Goal: Task Accomplishment & Management: Manage account settings

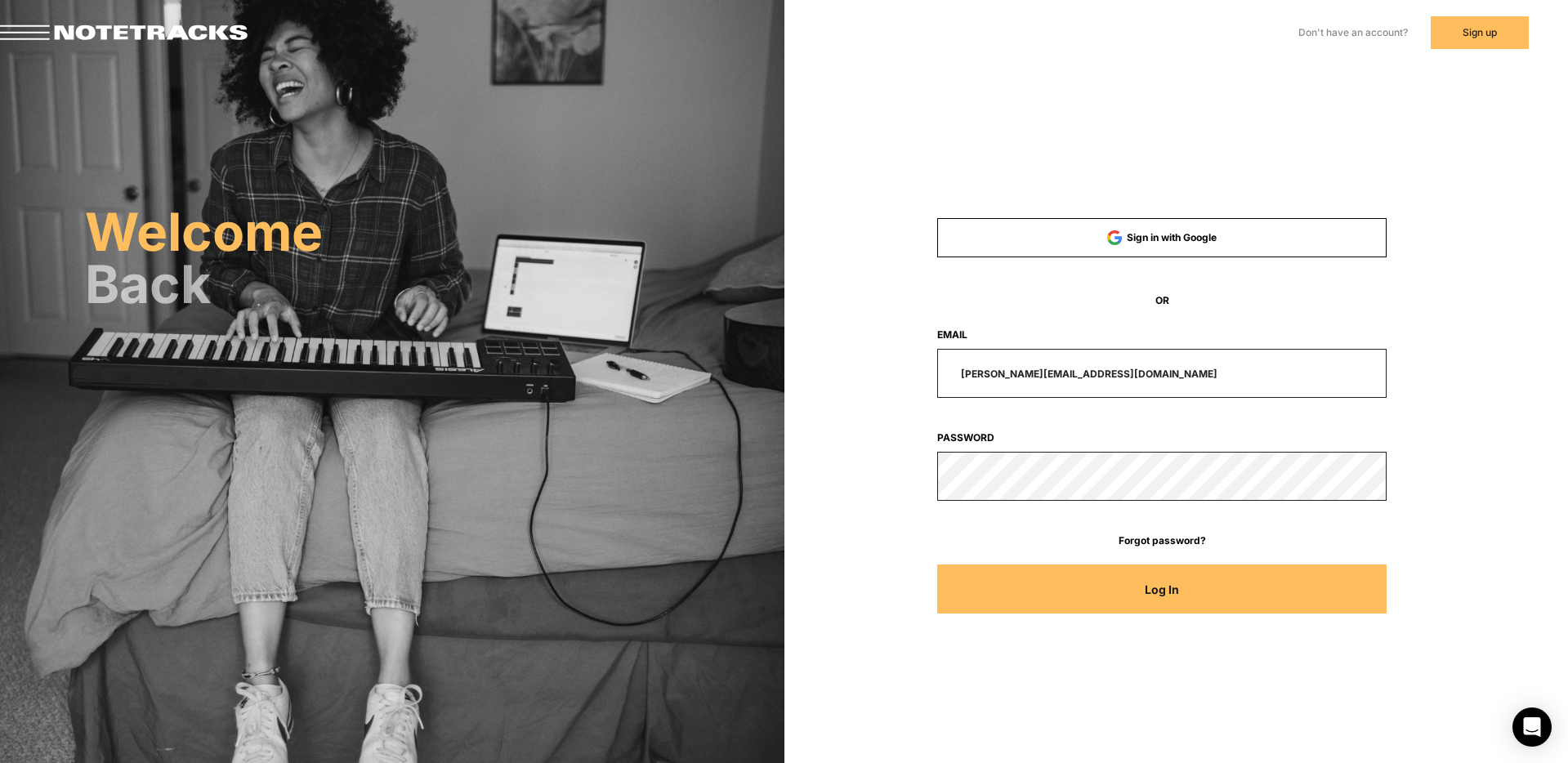
drag, startPoint x: 1104, startPoint y: 374, endPoint x: 755, endPoint y: 363, distance: 349.2
click at [776, 374] on div "Welcome Back Sign in with Google OR Email [PERSON_NAME][EMAIL_ADDRESS][DOMAIN_N…" at bounding box center [784, 230] width 1568 height 461
type input "[EMAIL_ADDRESS][DOMAIN_NAME]"
click at [937, 564] on button "Log In" at bounding box center [1161, 589] width 450 height 49
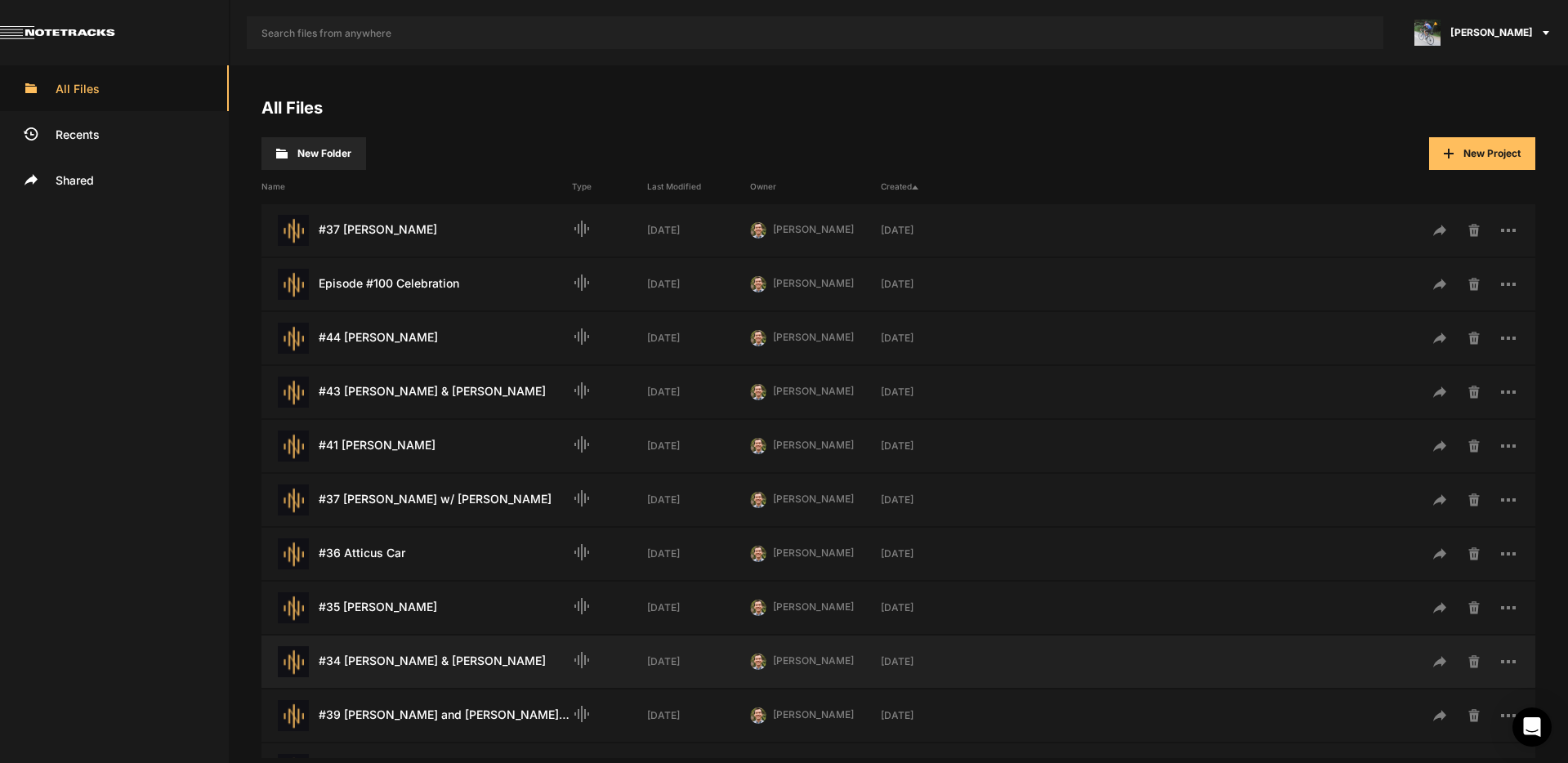
click at [410, 665] on div "#34 [PERSON_NAME] & [PERSON_NAME] Last Modified: [DATE]" at bounding box center [416, 661] width 310 height 31
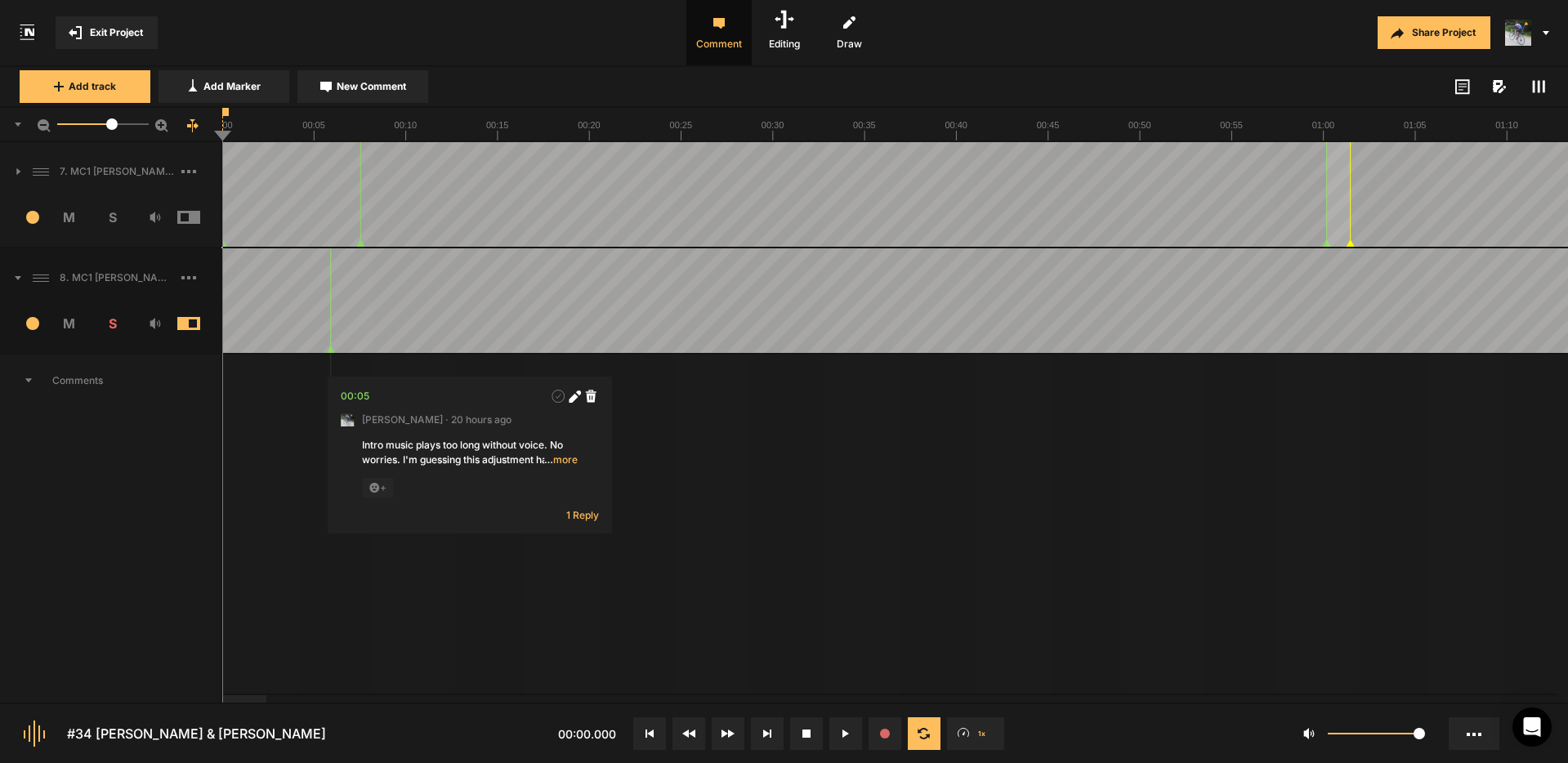
click at [1536, 83] on icon at bounding box center [1538, 86] width 13 height 13
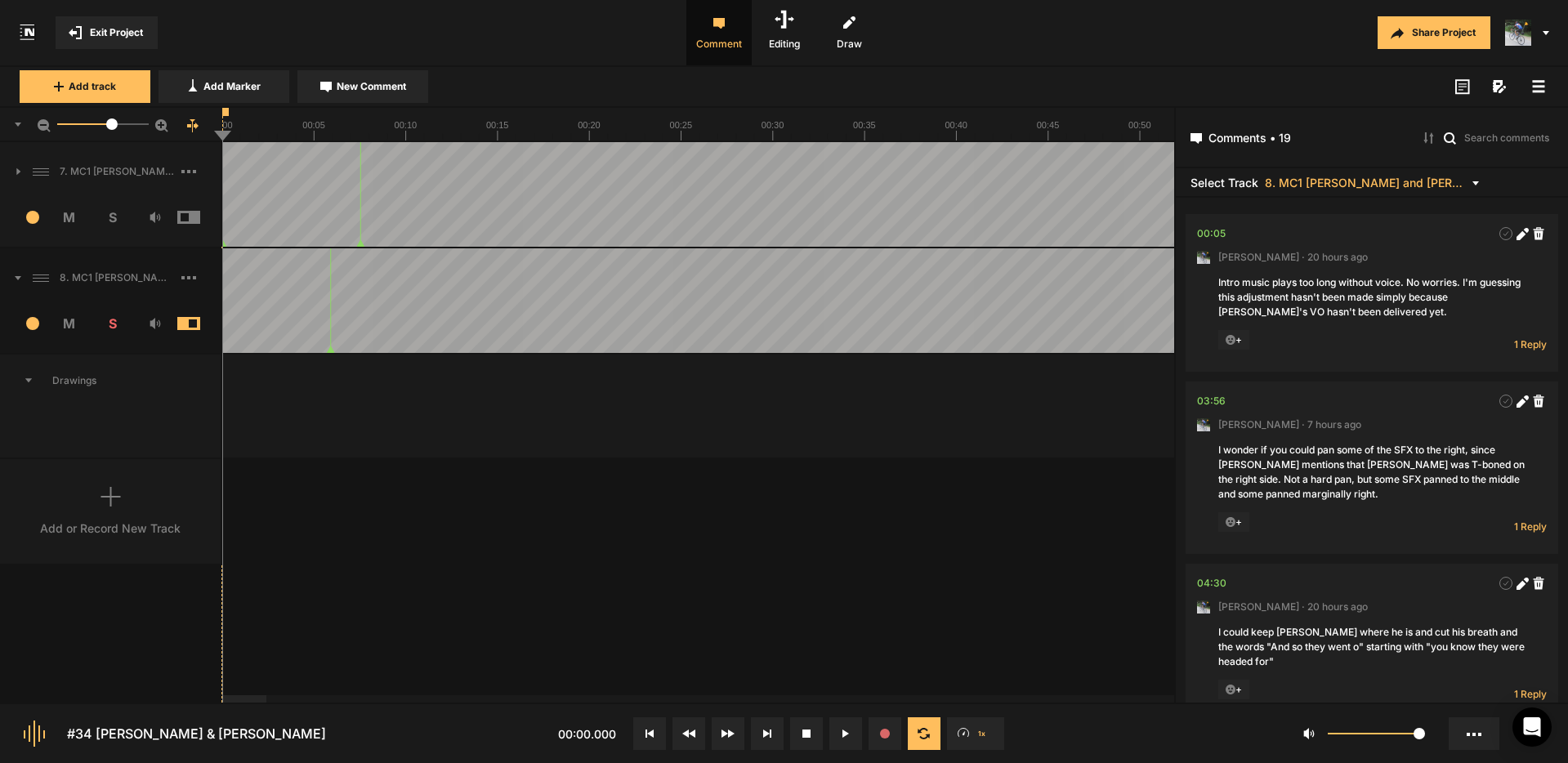
click at [1536, 83] on icon at bounding box center [1538, 86] width 13 height 13
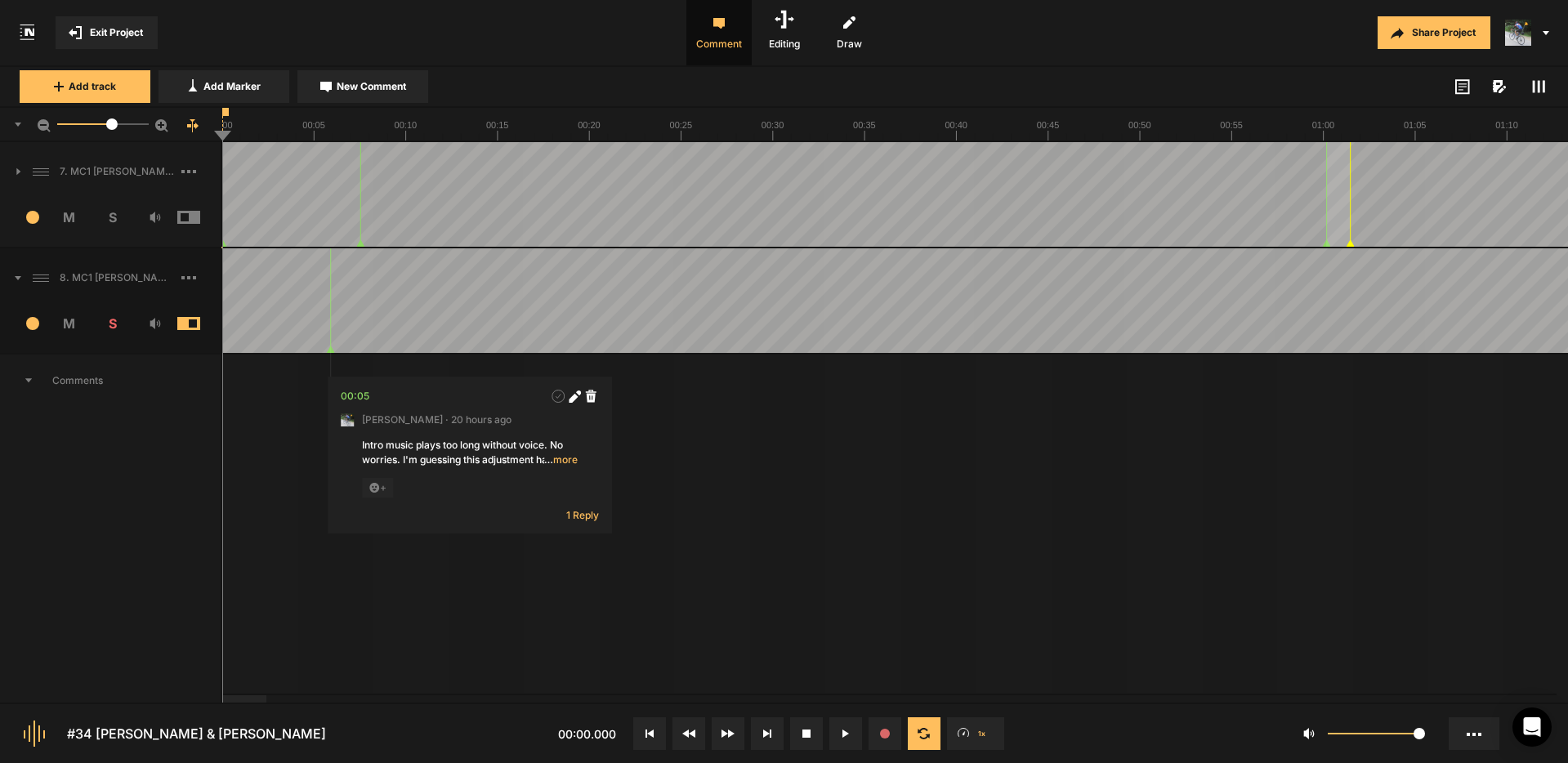
click at [1536, 85] on icon at bounding box center [1538, 86] width 13 height 13
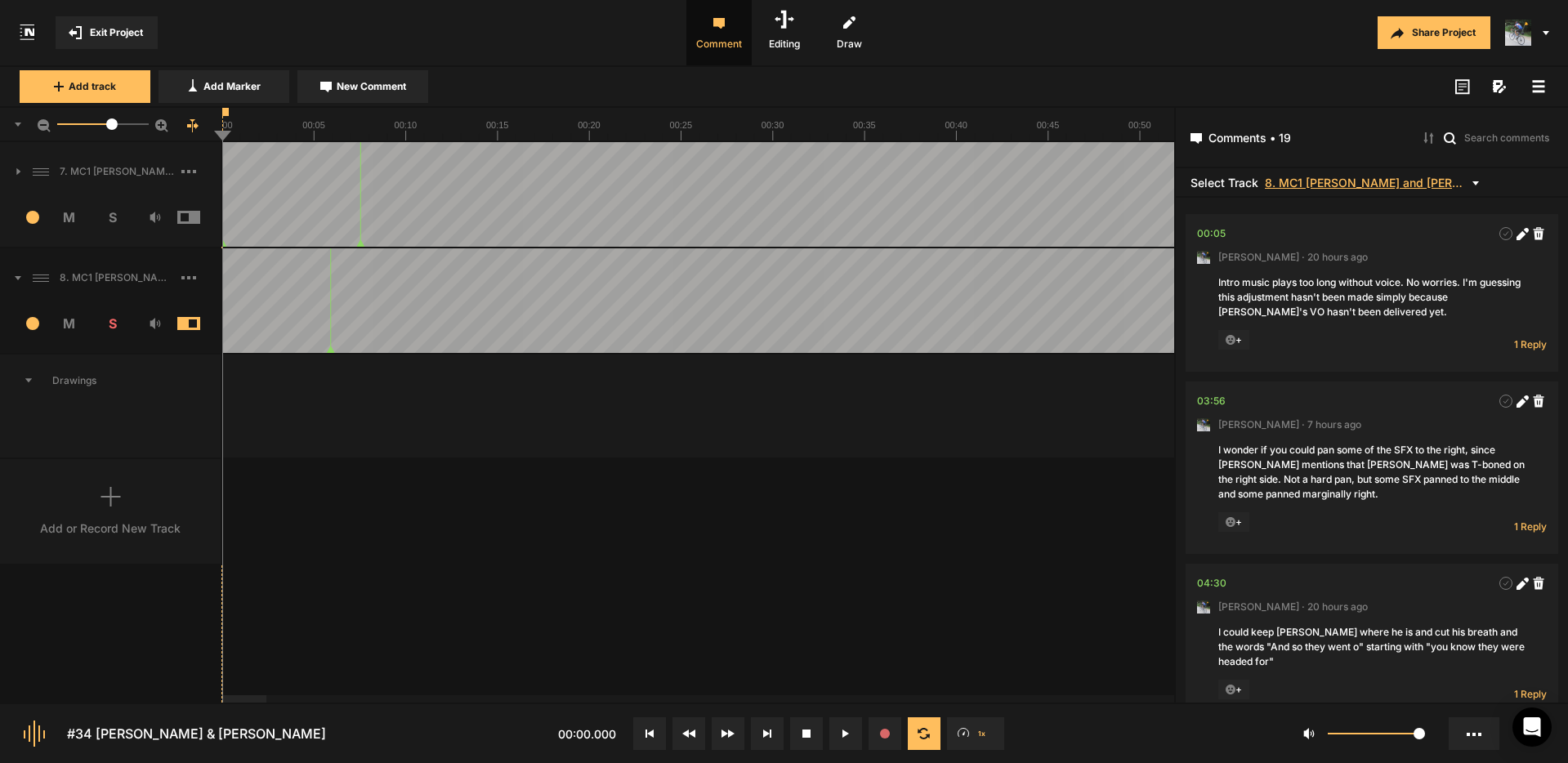
click at [1291, 186] on span "8. MC1 [PERSON_NAME] and [PERSON_NAME] Hard Lock Copy 01" at bounding box center [1366, 182] width 204 height 12
click at [1303, 203] on span "7. MC1 [PERSON_NAME] and [PERSON_NAME] Hard Lock Copy 01" at bounding box center [1366, 203] width 176 height 17
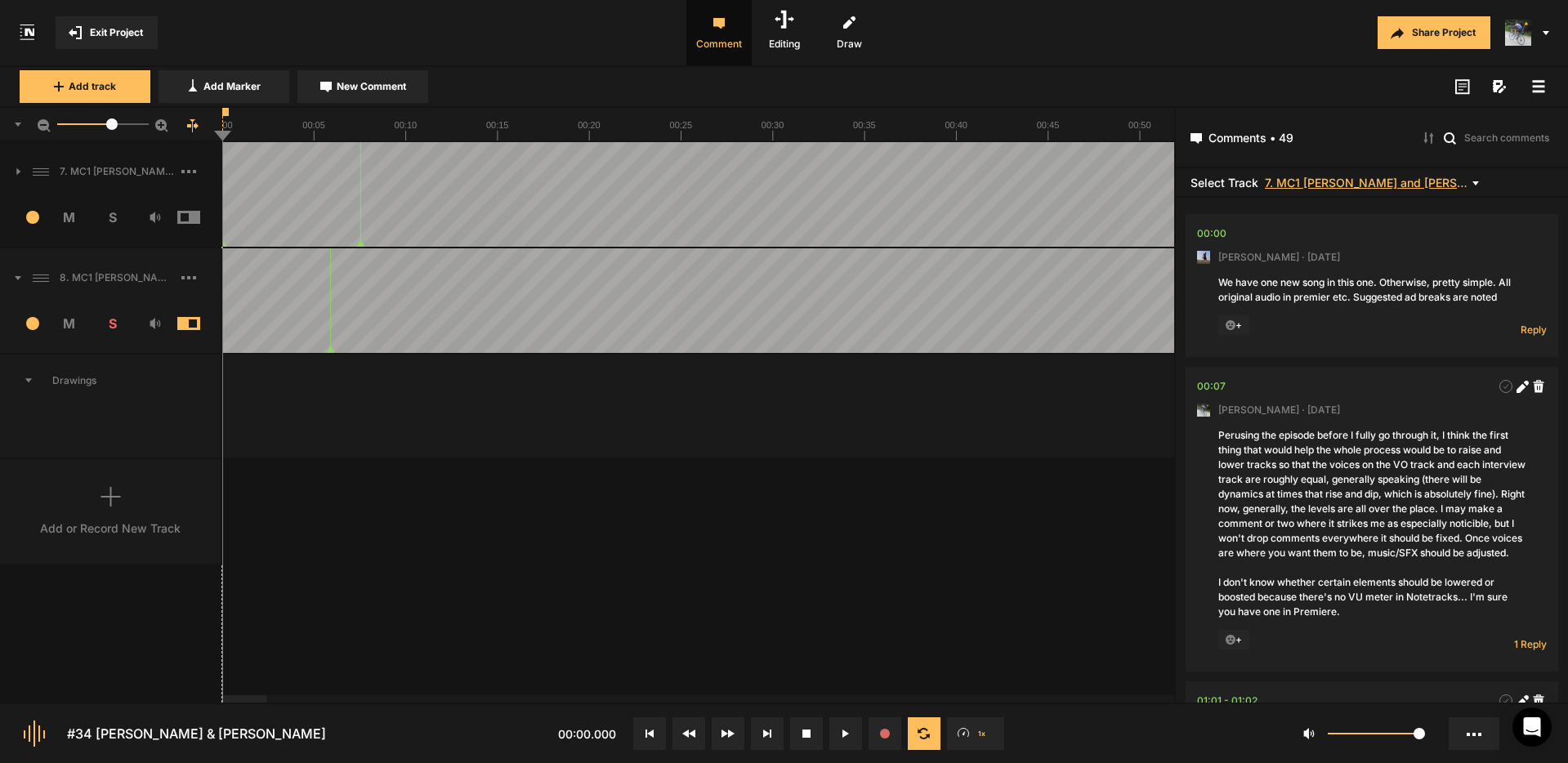
click at [1330, 180] on span "7. MC1 [PERSON_NAME] and [PERSON_NAME] Hard Lock Copy 01" at bounding box center [1366, 182] width 204 height 12
click at [1321, 223] on span "8. MC1 [PERSON_NAME] and [PERSON_NAME] Hard Lock Copy 01" at bounding box center [1366, 224] width 176 height 17
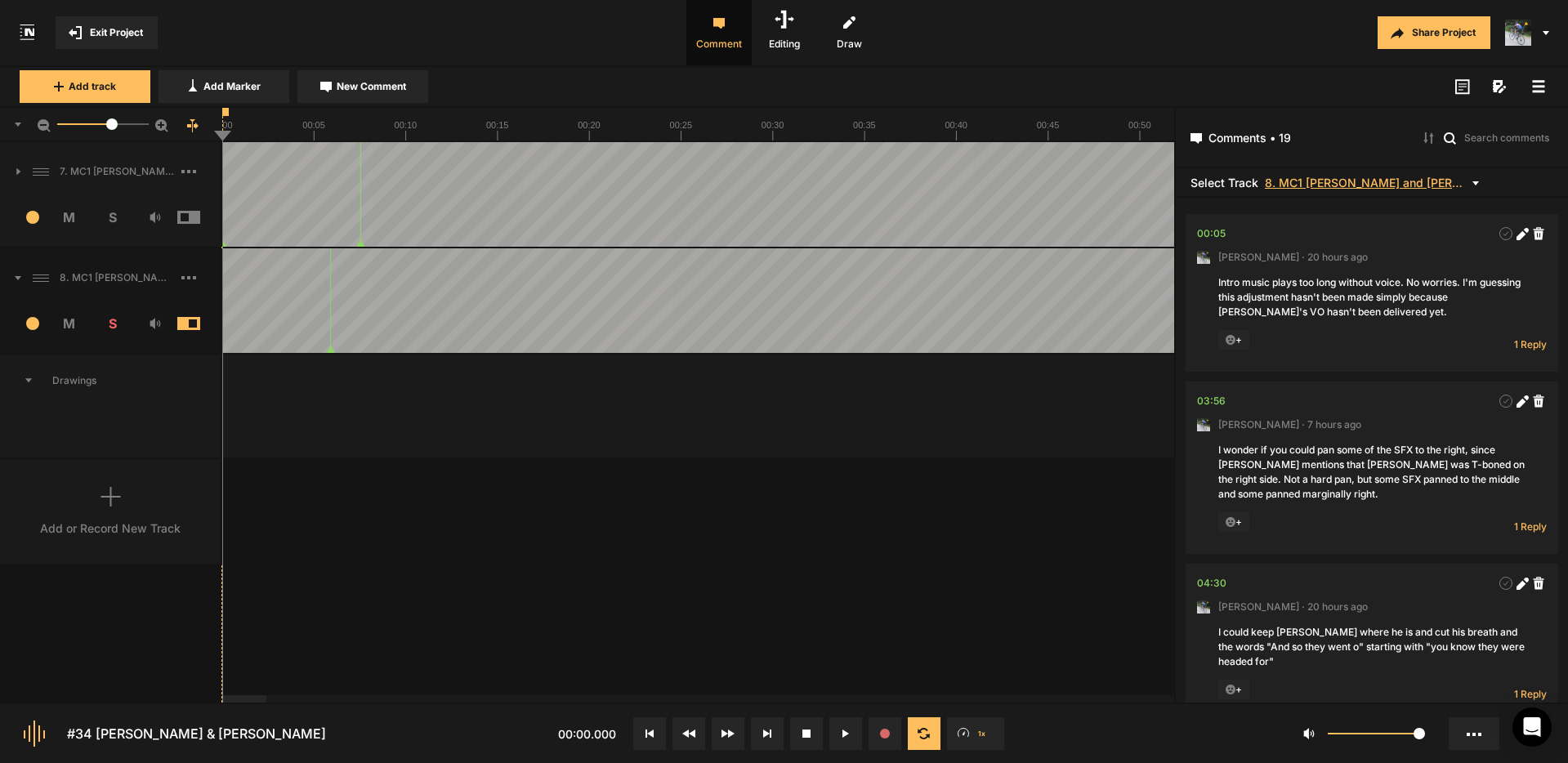
click at [1329, 186] on span "8. MC1 [PERSON_NAME] and [PERSON_NAME] Hard Lock Copy 01" at bounding box center [1366, 182] width 204 height 12
click at [1327, 201] on span "7. MC1 [PERSON_NAME] and [PERSON_NAME] Hard Lock Copy 01" at bounding box center [1366, 203] width 176 height 17
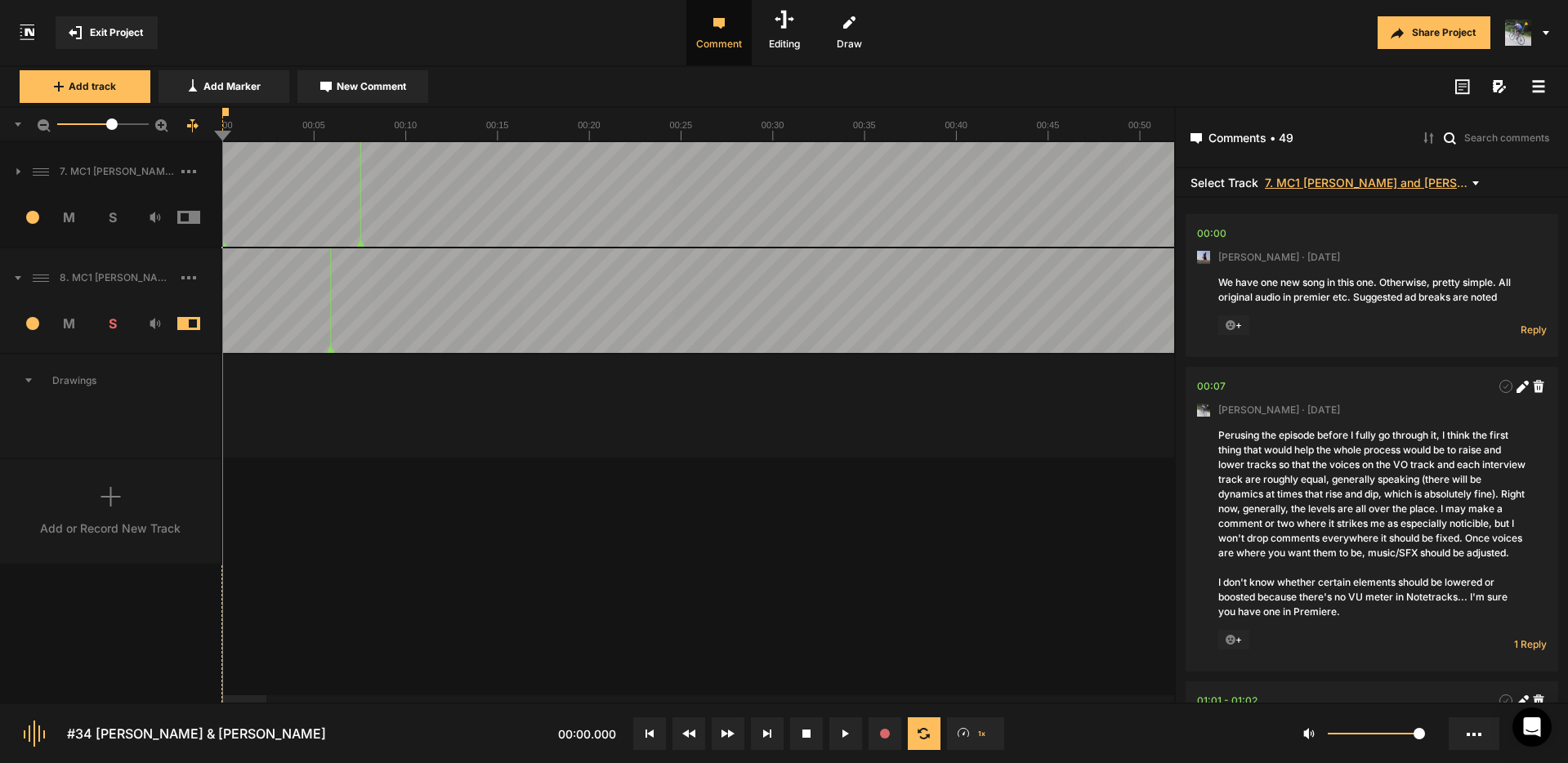
click at [1334, 183] on span "7. MC1 [PERSON_NAME] and [PERSON_NAME] Hard Lock Copy 01" at bounding box center [1366, 182] width 204 height 12
click at [1329, 220] on span "8. MC1 [PERSON_NAME] and [PERSON_NAME] Hard Lock Copy 01" at bounding box center [1366, 224] width 176 height 17
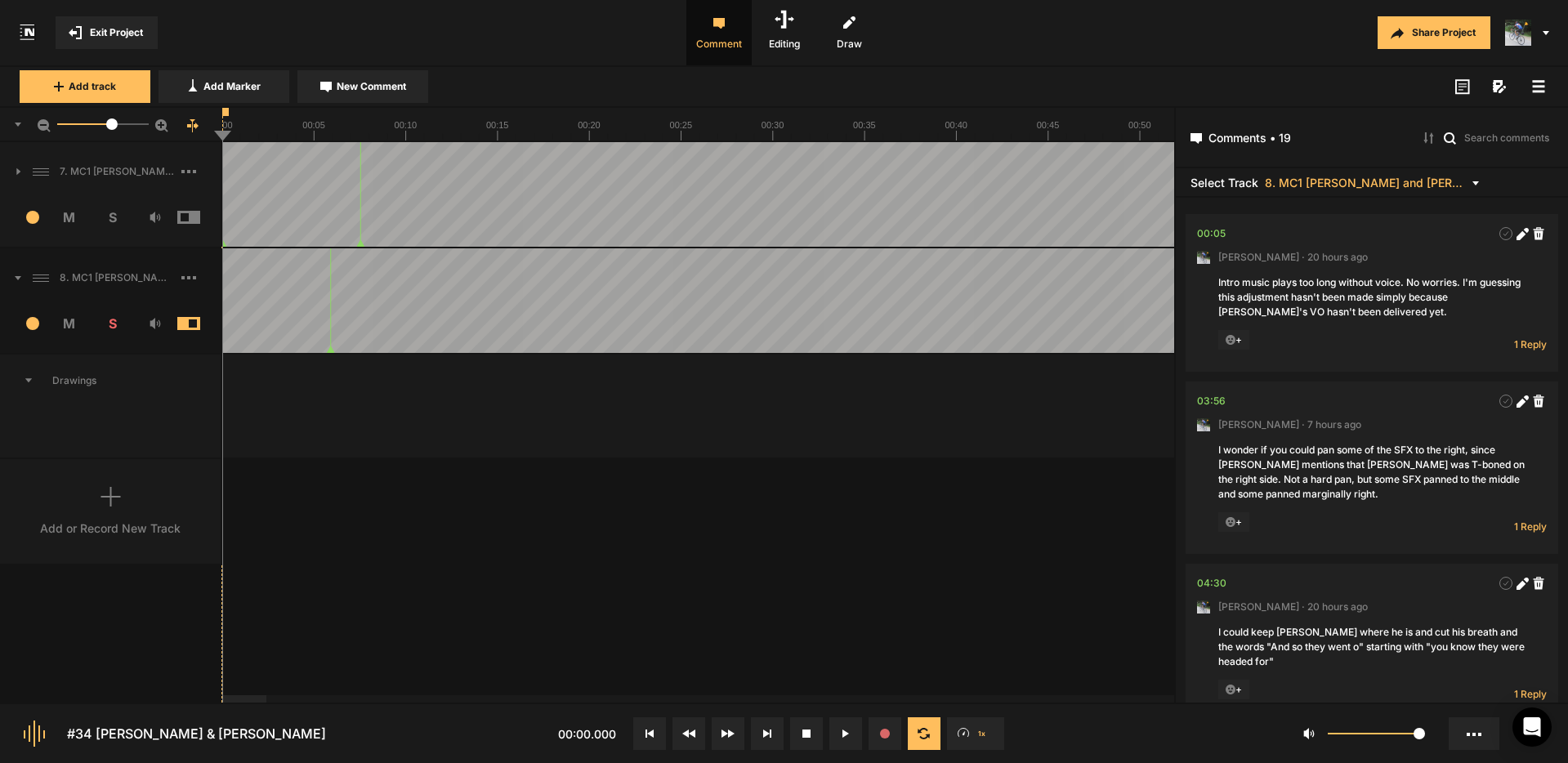
click at [1536, 85] on rect at bounding box center [1539, 86] width 12 height 3
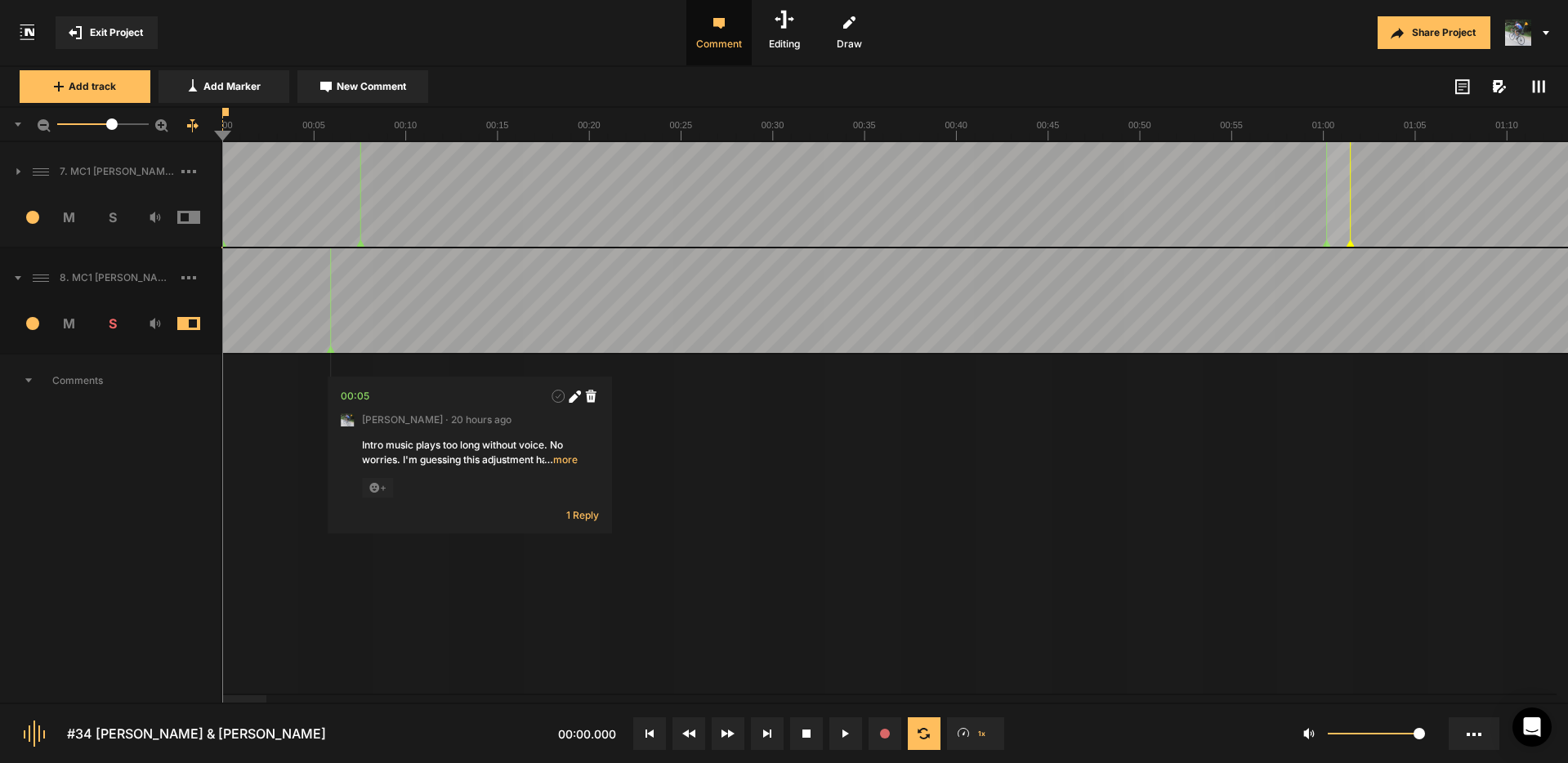
click at [105, 32] on span "Exit Project" at bounding box center [117, 32] width 53 height 15
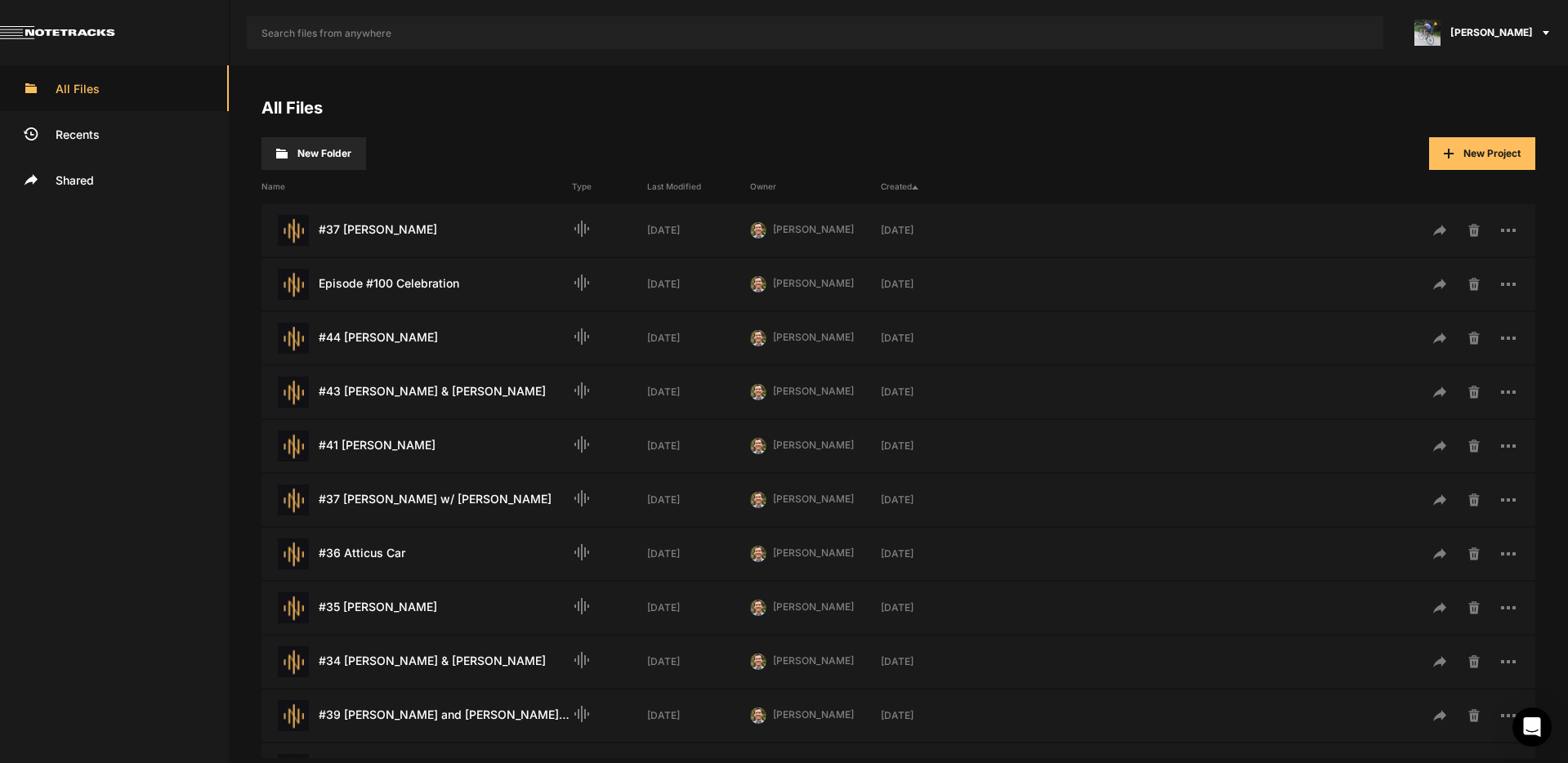
click at [1523, 28] on span "[PERSON_NAME]" at bounding box center [1492, 32] width 82 height 15
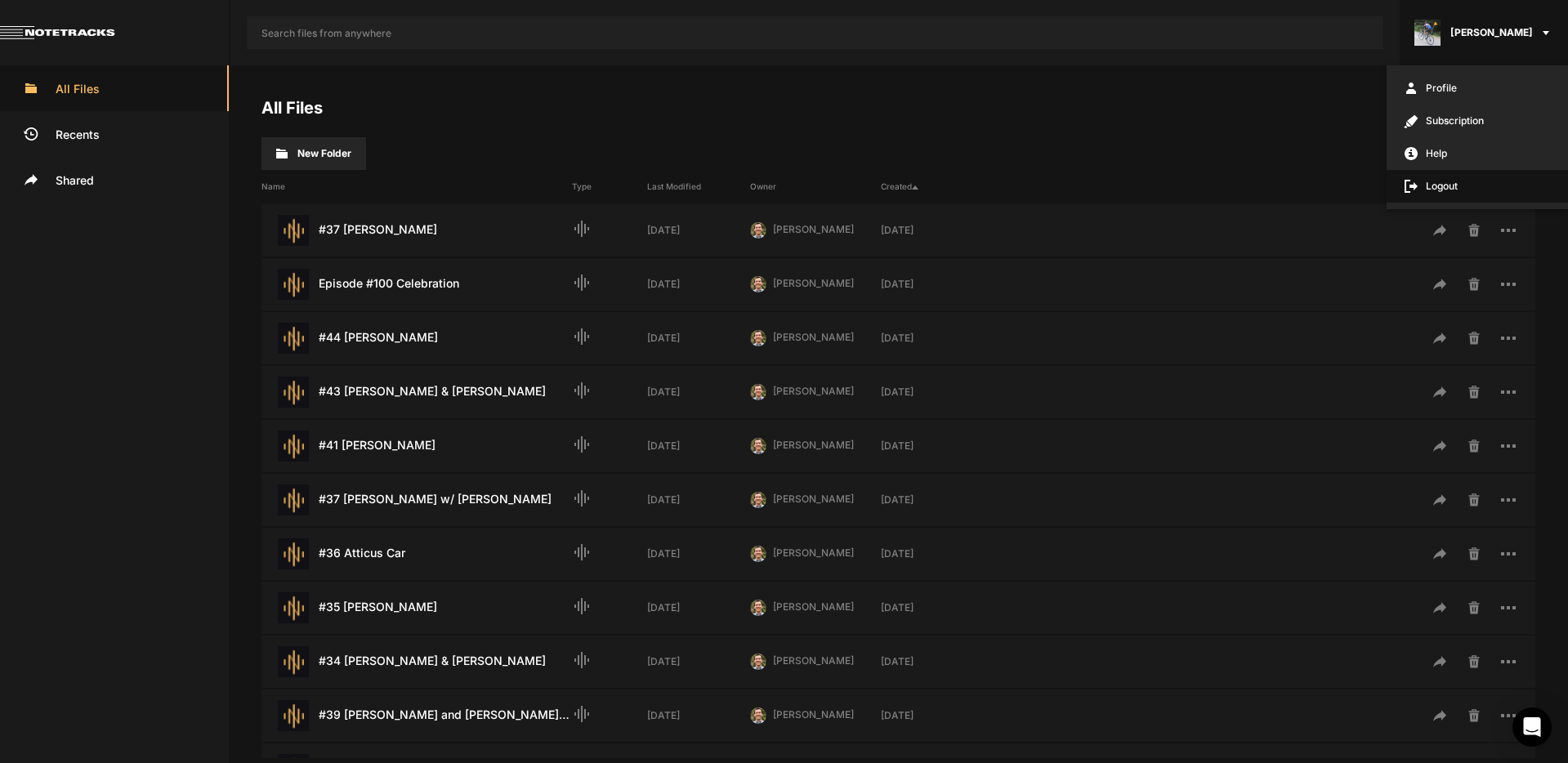
click at [1457, 191] on span "Logout" at bounding box center [1477, 186] width 181 height 32
